Goal: Transaction & Acquisition: Purchase product/service

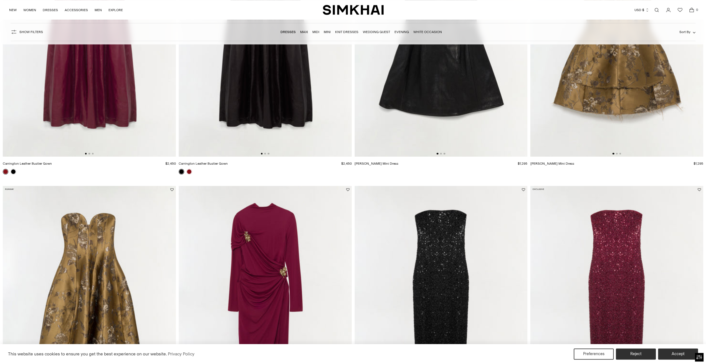
scroll to position [3280, 0]
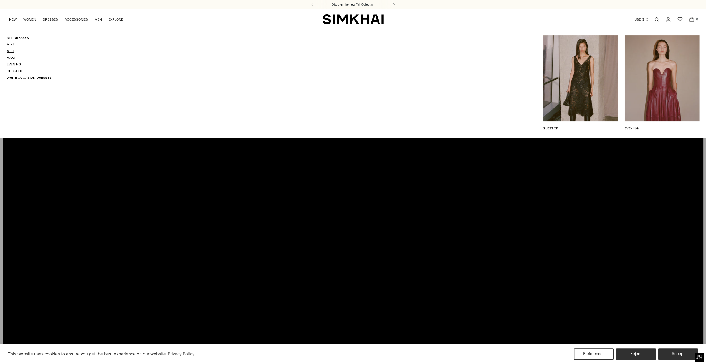
click at [9, 52] on link "Midi" at bounding box center [10, 51] width 7 height 4
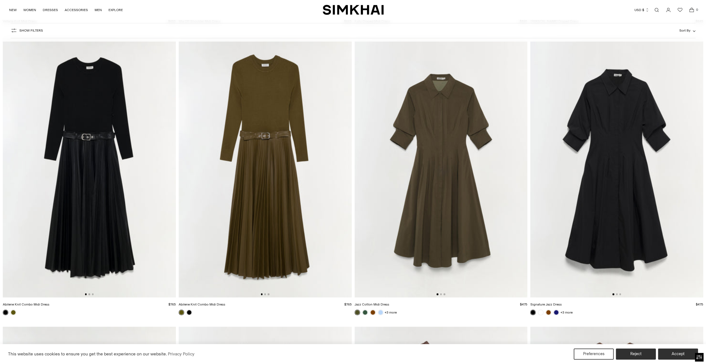
scroll to position [2080, 0]
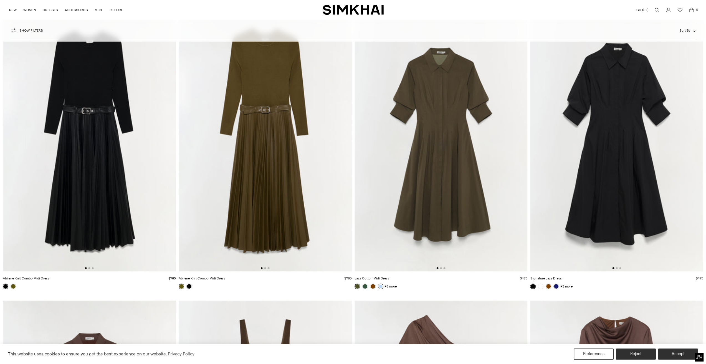
click at [380, 288] on link at bounding box center [381, 287] width 6 height 6
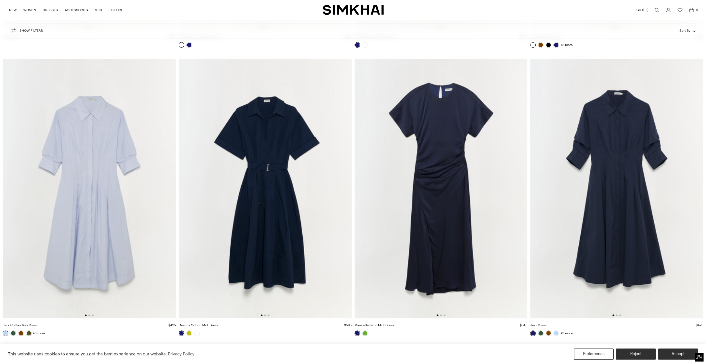
scroll to position [4632, 0]
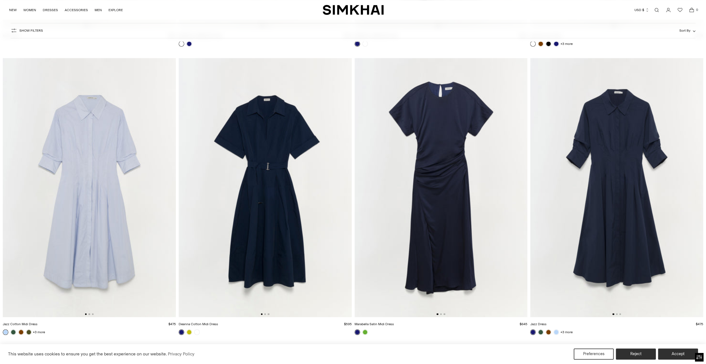
click at [283, 236] on img at bounding box center [265, 188] width 173 height 260
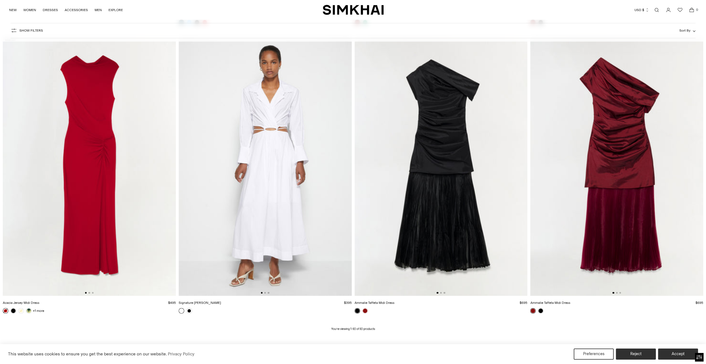
scroll to position [6446, 0]
